Goal: Transaction & Acquisition: Obtain resource

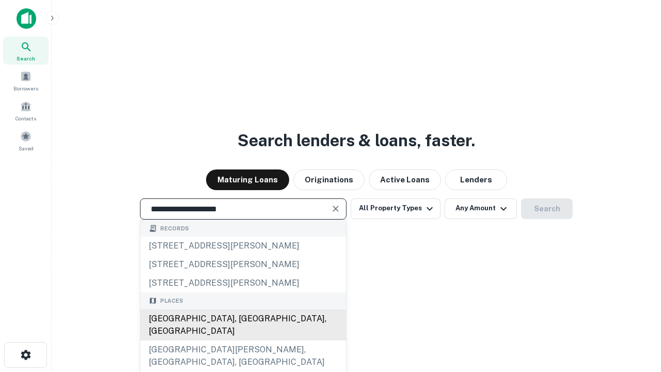
click at [243, 340] on div "Santa Monica, CA, USA" at bounding box center [242, 324] width 205 height 31
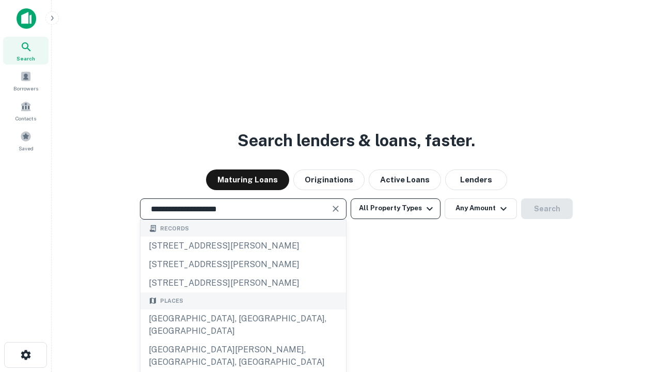
type input "**********"
click at [395, 208] on button "All Property Types" at bounding box center [396, 208] width 90 height 21
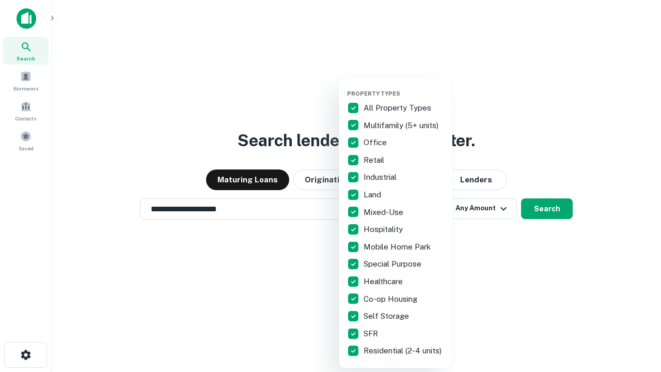
click at [404, 87] on button "button" at bounding box center [404, 87] width 114 height 1
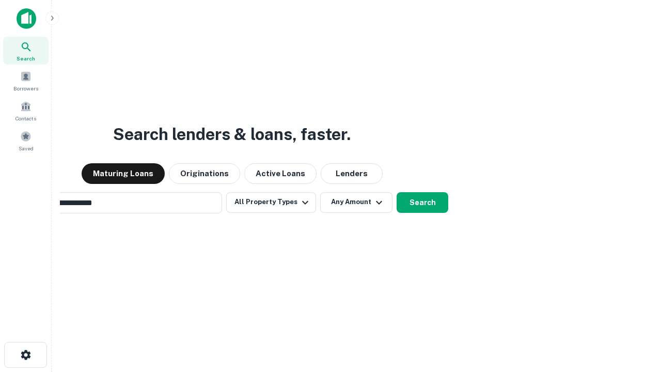
scroll to position [16, 0]
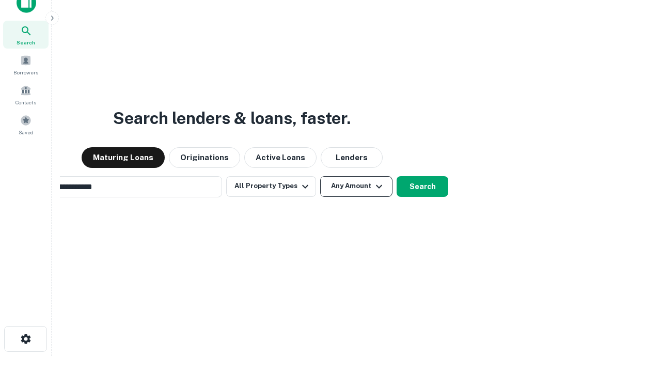
click at [320, 176] on button "Any Amount" at bounding box center [356, 186] width 72 height 21
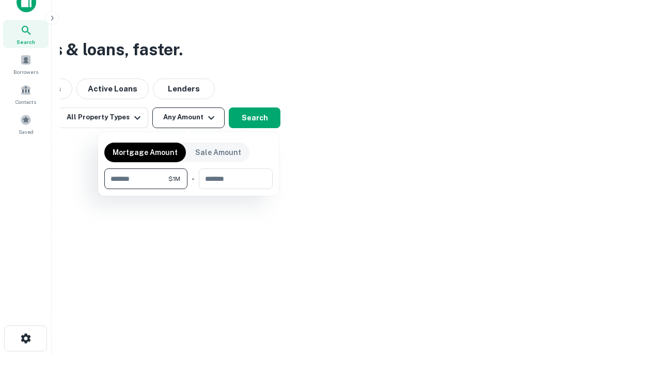
type input "*******"
click at [188, 189] on button "button" at bounding box center [188, 189] width 168 height 1
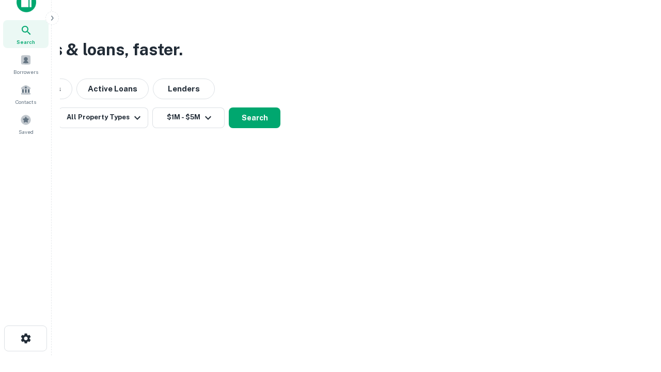
scroll to position [6, 190]
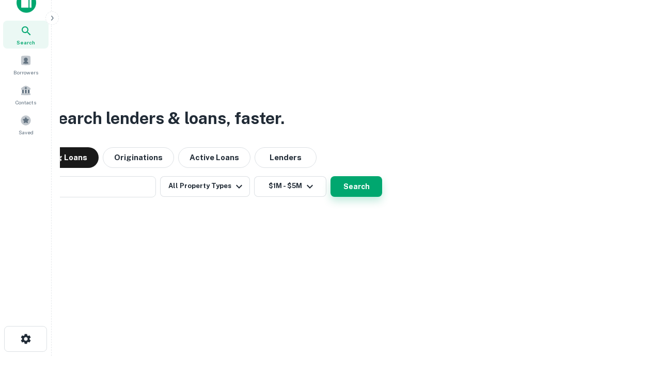
click at [330, 176] on button "Search" at bounding box center [356, 186] width 52 height 21
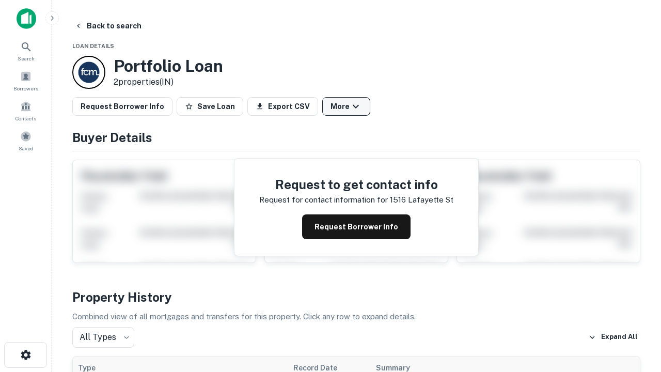
click at [346, 106] on button "More" at bounding box center [346, 106] width 48 height 19
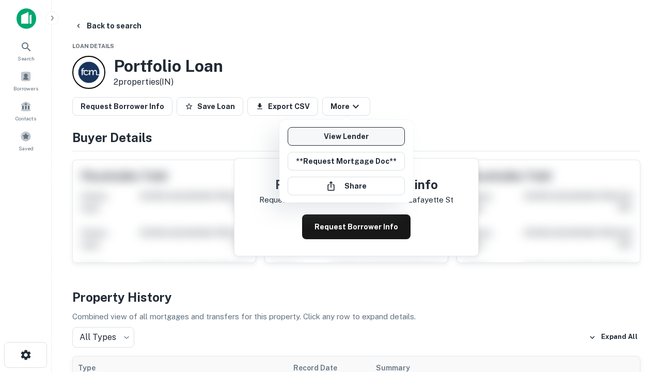
click at [346, 136] on link "View Lender" at bounding box center [346, 136] width 117 height 19
